Goal: Task Accomplishment & Management: Manage account settings

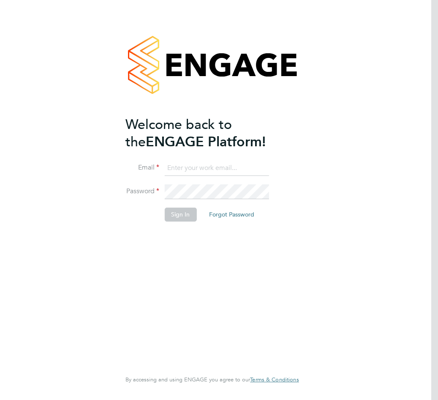
type input "[PERSON_NAME][EMAIL_ADDRESS][PERSON_NAME][DOMAIN_NAME]"
click at [179, 210] on button "Sign In" at bounding box center [180, 215] width 32 height 14
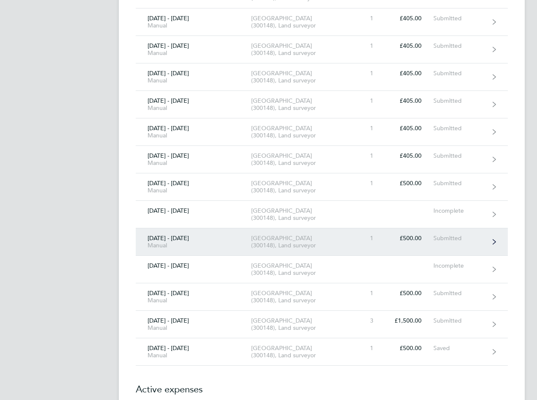
scroll to position [380, 0]
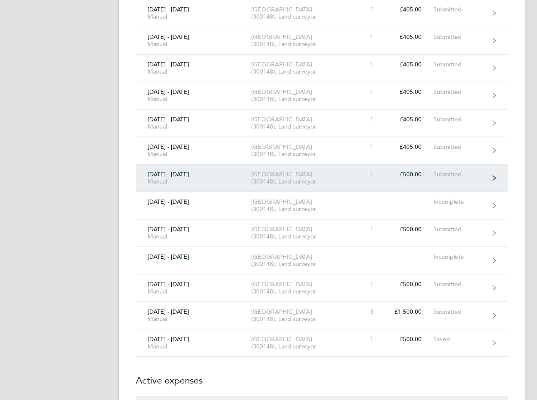
click at [312, 184] on div "[GEOGRAPHIC_DATA] (300148), Land surveyor" at bounding box center [299, 178] width 97 height 14
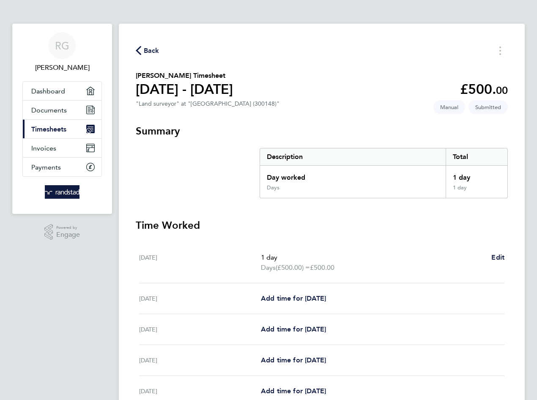
click at [150, 49] on span "Back" at bounding box center [152, 51] width 16 height 10
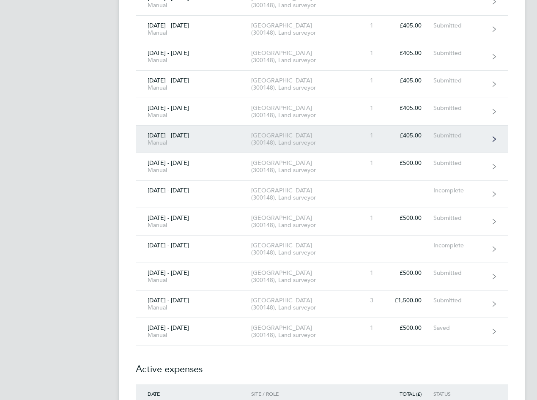
scroll to position [423, 0]
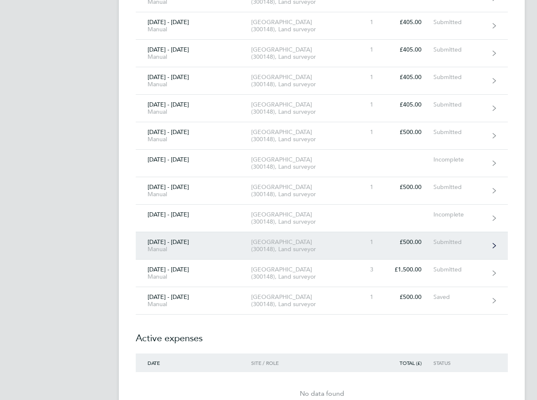
click at [357, 240] on div "1" at bounding box center [366, 241] width 37 height 7
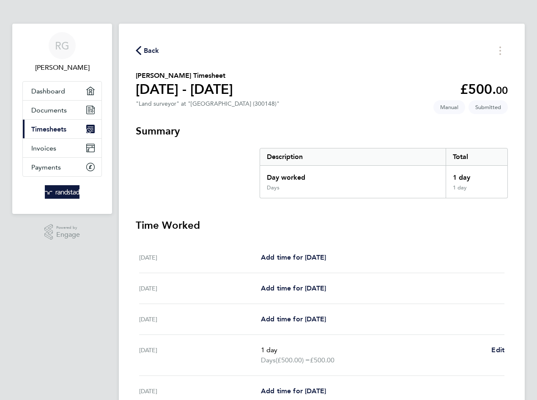
click at [150, 47] on span "Back" at bounding box center [152, 51] width 16 height 10
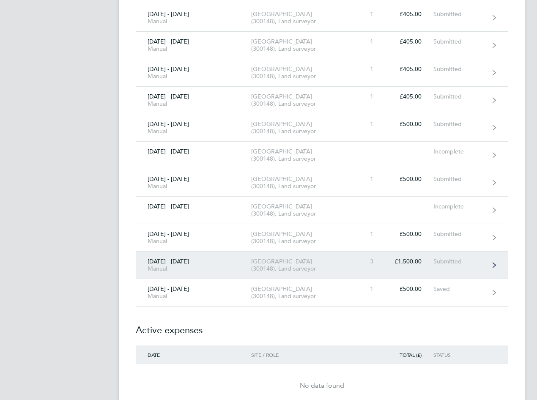
scroll to position [423, 0]
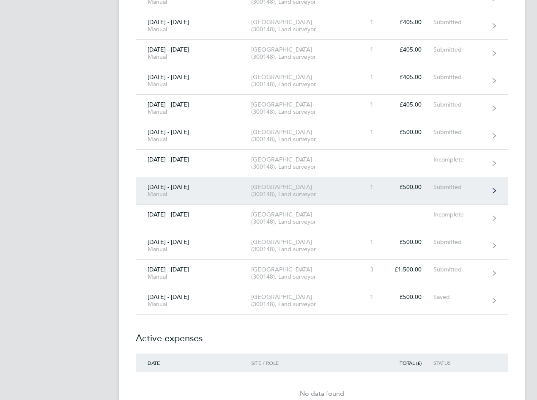
click at [314, 192] on div "[GEOGRAPHIC_DATA] (300148), Land surveyor" at bounding box center [299, 190] width 97 height 14
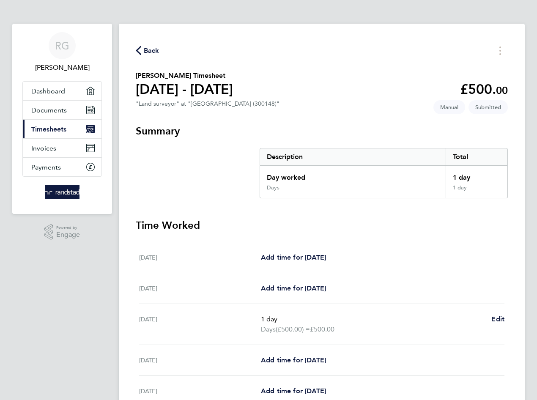
click at [148, 54] on span "Back" at bounding box center [152, 51] width 16 height 10
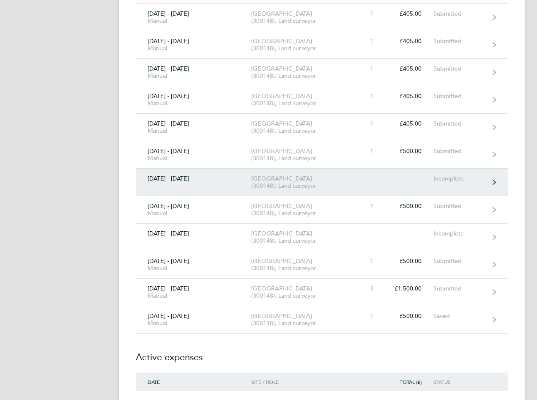
scroll to position [423, 0]
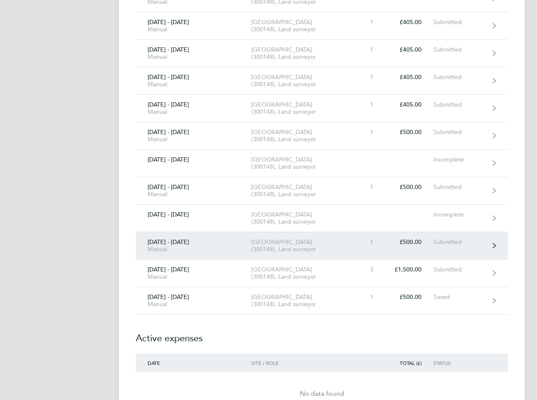
click at [299, 244] on div "[GEOGRAPHIC_DATA] (300148), Land surveyor" at bounding box center [299, 245] width 97 height 14
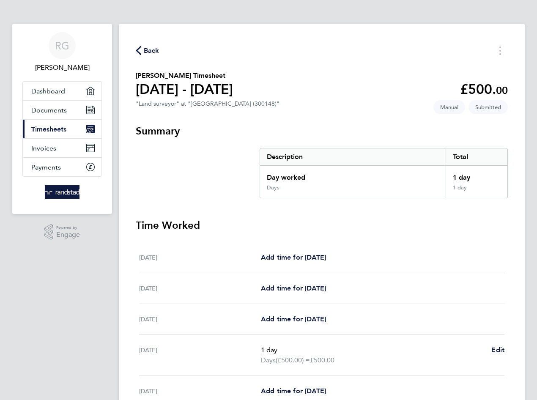
click at [151, 52] on span "Back" at bounding box center [152, 51] width 16 height 10
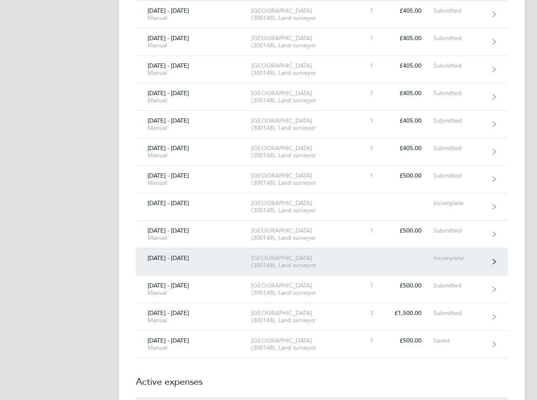
scroll to position [380, 0]
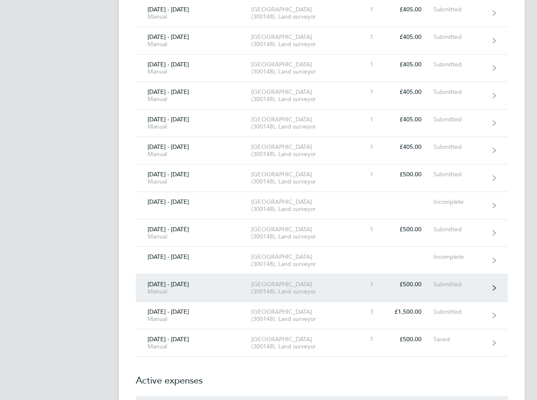
click at [403, 288] on link "[DATE] - [DATE] Manual [GEOGRAPHIC_DATA] (300148), Land surveyor 1 £500.00 Subm…" at bounding box center [322, 287] width 372 height 27
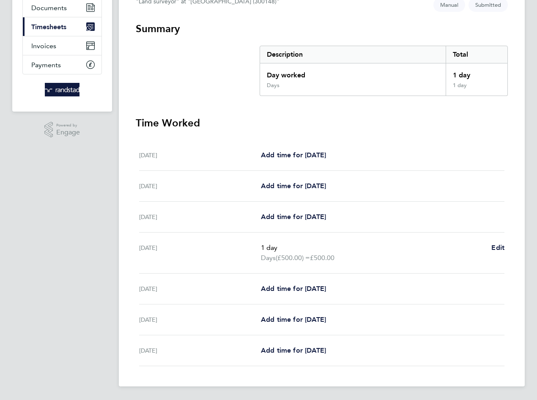
scroll to position [18, 0]
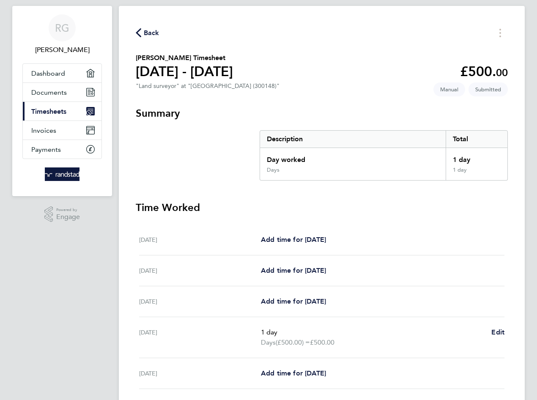
click at [143, 34] on span "Back" at bounding box center [148, 32] width 24 height 8
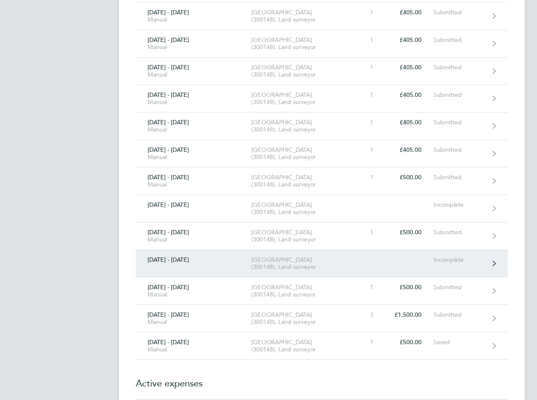
scroll to position [423, 0]
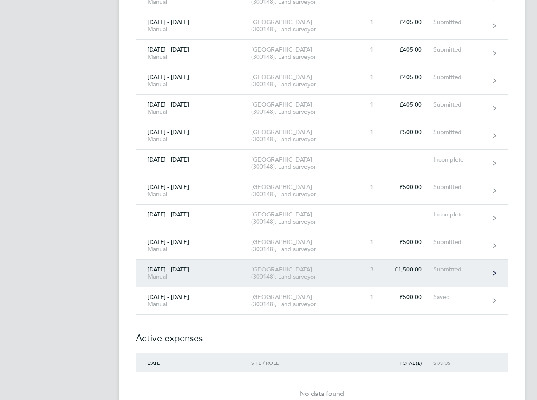
click at [299, 261] on link "[DATE] - [DATE] Manual [GEOGRAPHIC_DATA] (300148), Land surveyor 3 £1,500.00 Su…" at bounding box center [322, 273] width 372 height 27
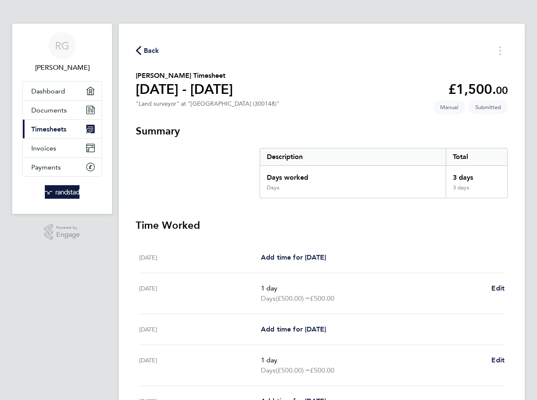
click at [147, 51] on span "Back" at bounding box center [152, 51] width 16 height 10
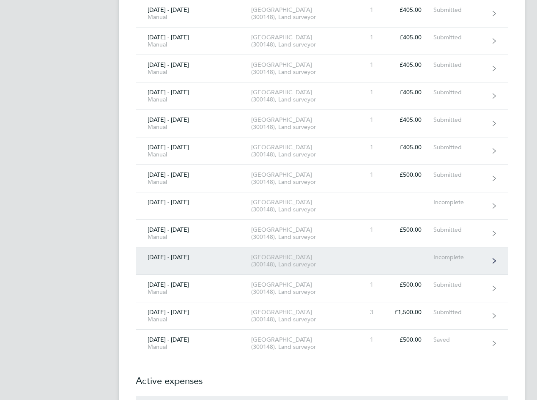
scroll to position [380, 0]
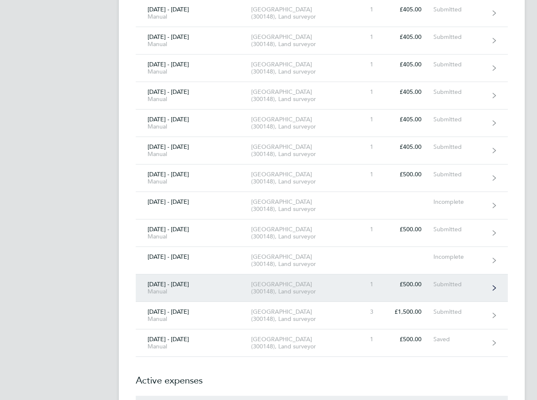
click at [328, 288] on div "[GEOGRAPHIC_DATA] (300148), Land surveyor" at bounding box center [299, 288] width 97 height 14
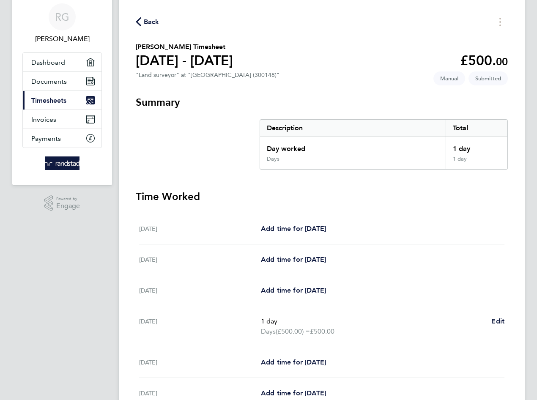
scroll to position [18, 0]
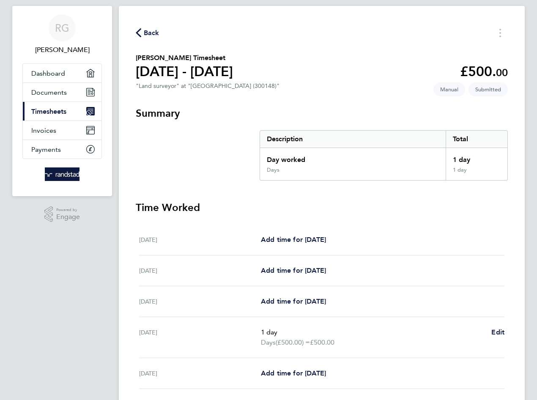
click at [147, 36] on span "Back" at bounding box center [152, 33] width 16 height 10
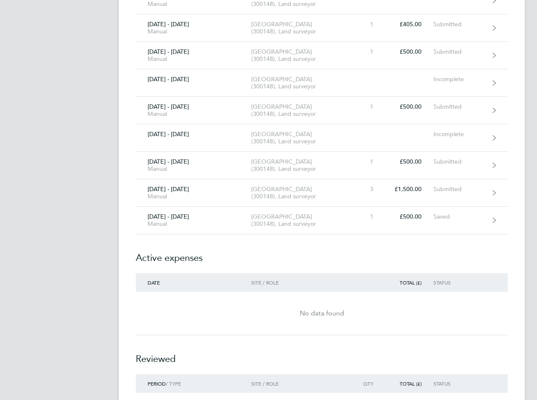
scroll to position [507, 0]
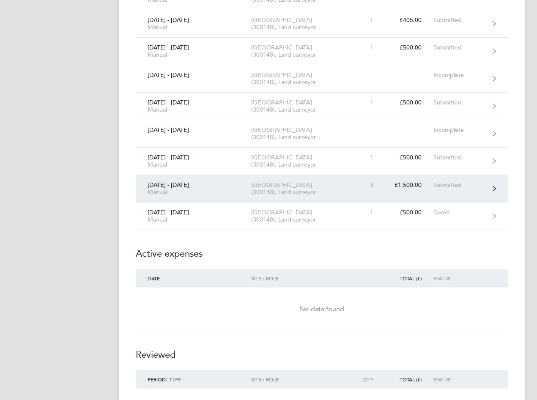
click at [352, 180] on link "[DATE] - [DATE] Manual [GEOGRAPHIC_DATA] (300148), Land surveyor 3 £1,500.00 Su…" at bounding box center [322, 188] width 372 height 27
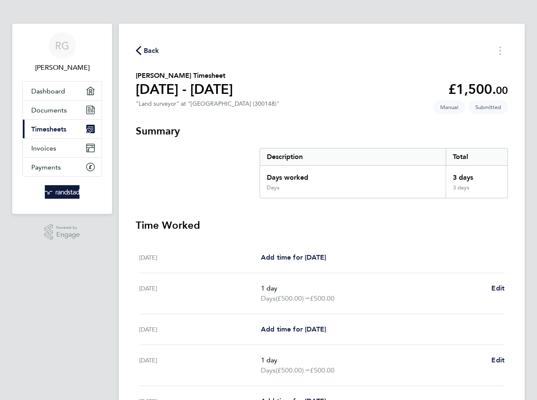
click at [151, 57] on div "Back [PERSON_NAME] Timesheet [DATE] - [DATE] £1,500. 00 "Land surveyor" at "[GE…" at bounding box center [322, 266] width 406 height 485
click at [152, 53] on span "Back" at bounding box center [152, 51] width 16 height 10
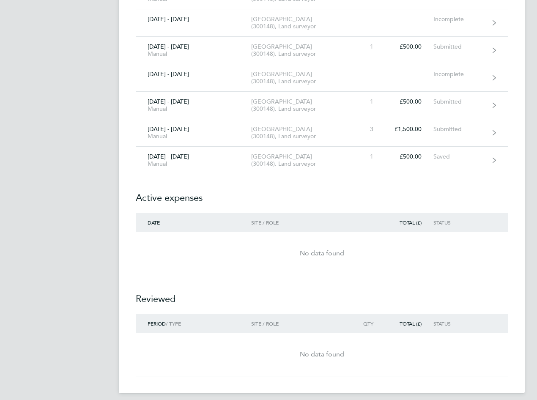
scroll to position [570, 0]
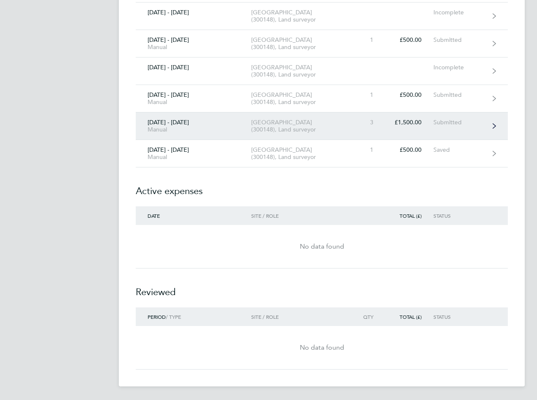
click at [348, 123] on div "3" at bounding box center [366, 122] width 37 height 7
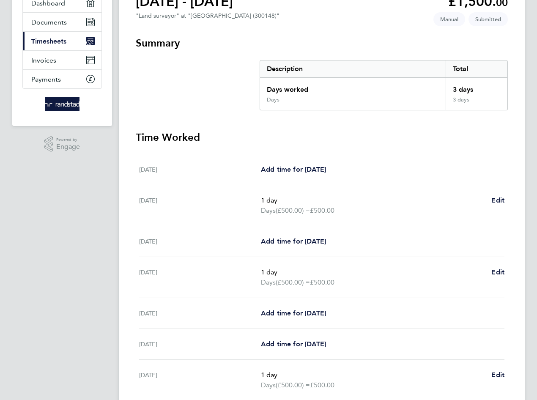
scroll to position [38, 0]
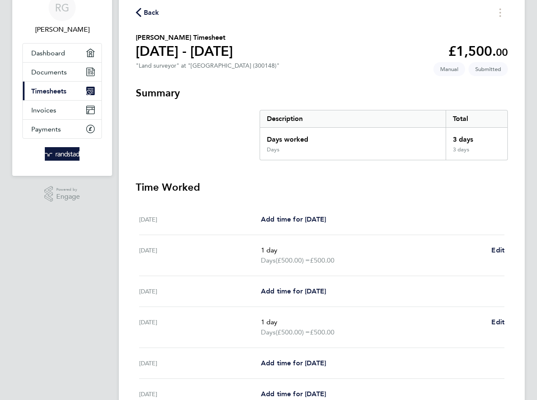
click at [148, 13] on span "Back" at bounding box center [152, 13] width 16 height 10
